Goal: Transaction & Acquisition: Purchase product/service

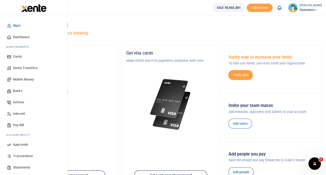
click at [20, 154] on span "Transactions" at bounding box center [23, 155] width 20 height 5
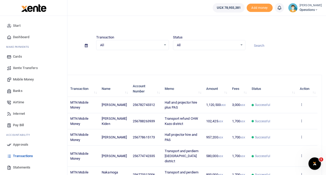
click at [21, 78] on span "Mobile Money" at bounding box center [23, 79] width 21 height 5
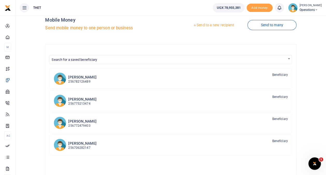
scroll to position [10, 0]
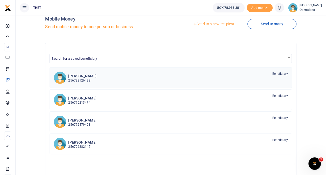
click at [96, 80] on p "256782126489" at bounding box center [82, 80] width 28 height 5
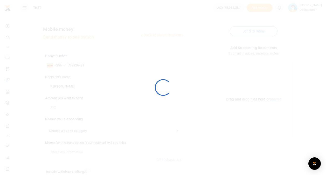
select select
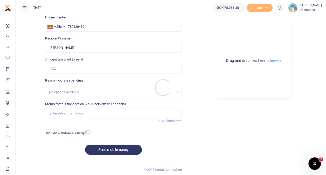
scroll to position [40, 0]
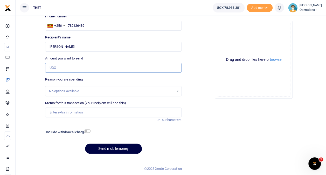
click at [84, 68] on input "Amount you want to send" at bounding box center [113, 68] width 136 height 10
type input "80,000"
click at [85, 143] on button "Send mobilemoney" at bounding box center [113, 148] width 57 height 10
click at [86, 131] on input "checkbox" at bounding box center [87, 130] width 7 height 3
checkbox input "true"
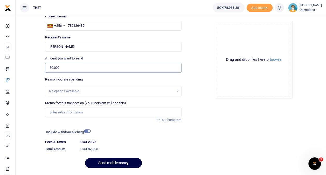
click at [73, 70] on input "80,000" at bounding box center [113, 68] width 136 height 10
type input "8"
type input "130,000"
click at [85, 158] on button "Send mobilemoney" at bounding box center [113, 163] width 57 height 10
click at [85, 131] on input "checkbox" at bounding box center [87, 130] width 7 height 3
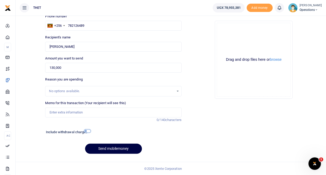
click at [87, 131] on input "checkbox" at bounding box center [87, 130] width 7 height 3
checkbox input "true"
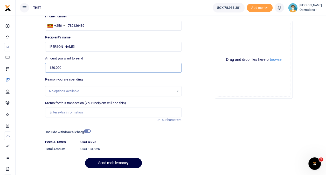
click at [78, 65] on input "130,000" at bounding box center [113, 68] width 136 height 10
type input "1"
type input "60,000"
click at [85, 158] on button "Send mobilemoney" at bounding box center [113, 163] width 57 height 10
click at [86, 130] on input "checkbox" at bounding box center [87, 130] width 7 height 3
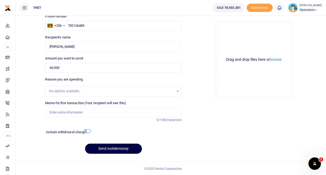
click at [86, 130] on input "checkbox" at bounding box center [87, 130] width 7 height 3
checkbox input "true"
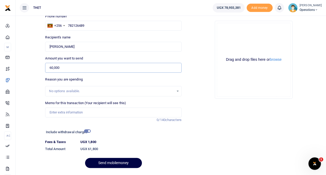
click at [65, 67] on input "60,000" at bounding box center [113, 68] width 136 height 10
type input "6"
type input "0"
type input "120,000"
click at [85, 158] on button "Send mobilemoney" at bounding box center [113, 163] width 57 height 10
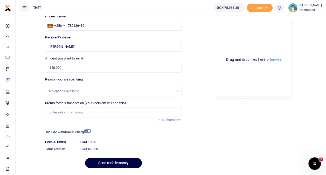
click at [85, 130] on input "checkbox" at bounding box center [87, 130] width 7 height 3
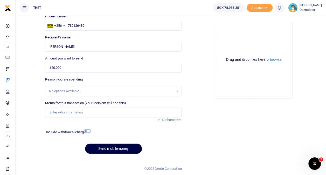
click at [85, 130] on input "checkbox" at bounding box center [87, 130] width 7 height 3
checkbox input "true"
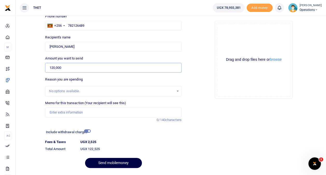
click at [69, 68] on input "120,000" at bounding box center [113, 68] width 136 height 10
type input "1"
type input "0"
type input "60,000"
click at [87, 130] on input "checkbox" at bounding box center [87, 130] width 7 height 3
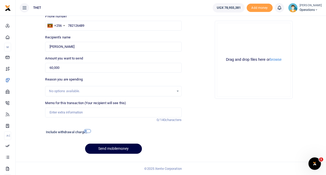
click at [87, 130] on input "checkbox" at bounding box center [87, 130] width 7 height 3
checkbox input "true"
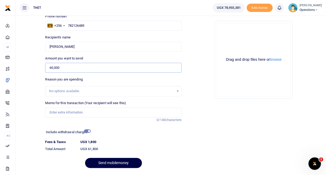
click at [65, 69] on input "60,000" at bounding box center [113, 68] width 136 height 10
type input "6"
type input "0"
type input "120,000"
click at [87, 131] on input "checkbox" at bounding box center [87, 130] width 7 height 3
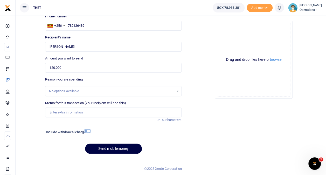
click at [87, 131] on input "checkbox" at bounding box center [87, 130] width 7 height 3
checkbox input "true"
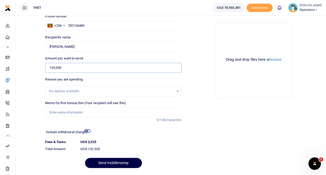
click at [68, 69] on input "120,000" at bounding box center [113, 68] width 136 height 10
type input "1"
type input "90,000"
click at [87, 130] on input "checkbox" at bounding box center [87, 130] width 7 height 3
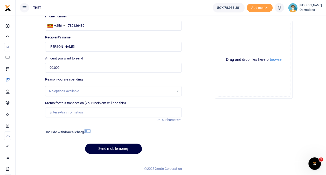
click at [87, 130] on input "checkbox" at bounding box center [87, 130] width 7 height 3
checkbox input "true"
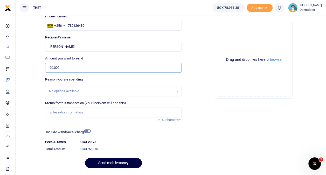
click at [67, 67] on input "90,000" at bounding box center [113, 68] width 136 height 10
type input "9"
type input "0"
type input "140,000"
click at [85, 158] on button "Send mobilemoney" at bounding box center [113, 163] width 57 height 10
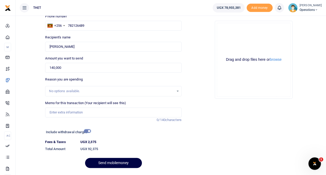
click at [85, 130] on input "checkbox" at bounding box center [87, 130] width 7 height 3
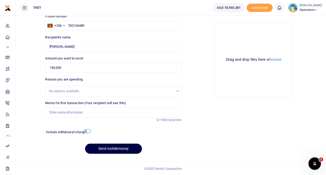
click at [85, 130] on input "checkbox" at bounding box center [87, 130] width 7 height 3
checkbox input "true"
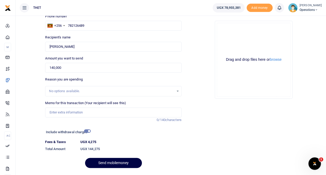
click at [304, 9] on span "Operations" at bounding box center [310, 10] width 22 height 5
click at [300, 37] on link "Logout" at bounding box center [311, 37] width 41 height 7
